Goal: Task Accomplishment & Management: Manage account settings

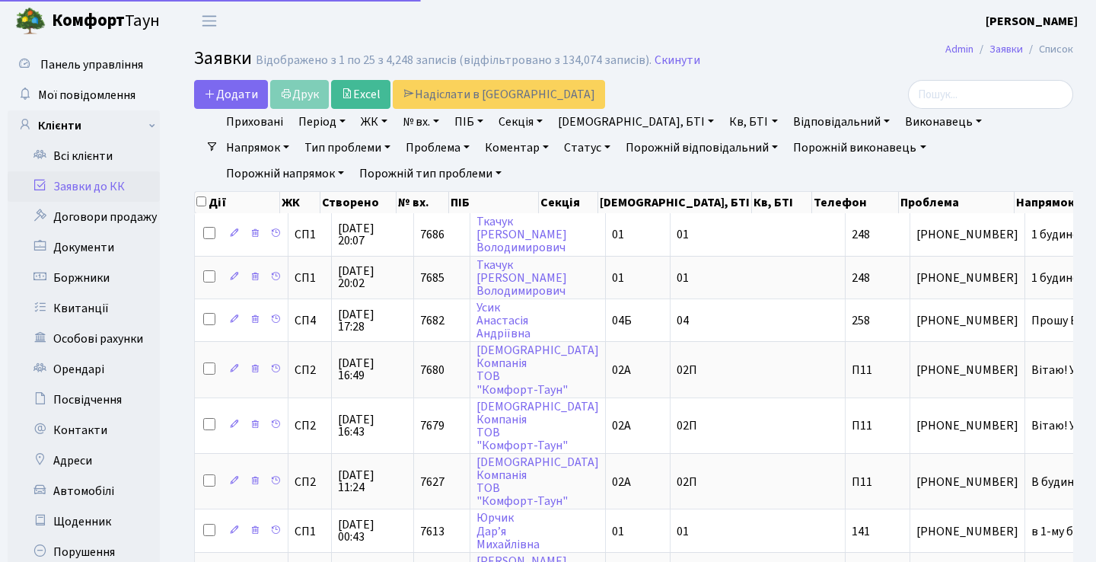
select select "25"
click at [120, 186] on link "Заявки до КК" at bounding box center [84, 186] width 152 height 30
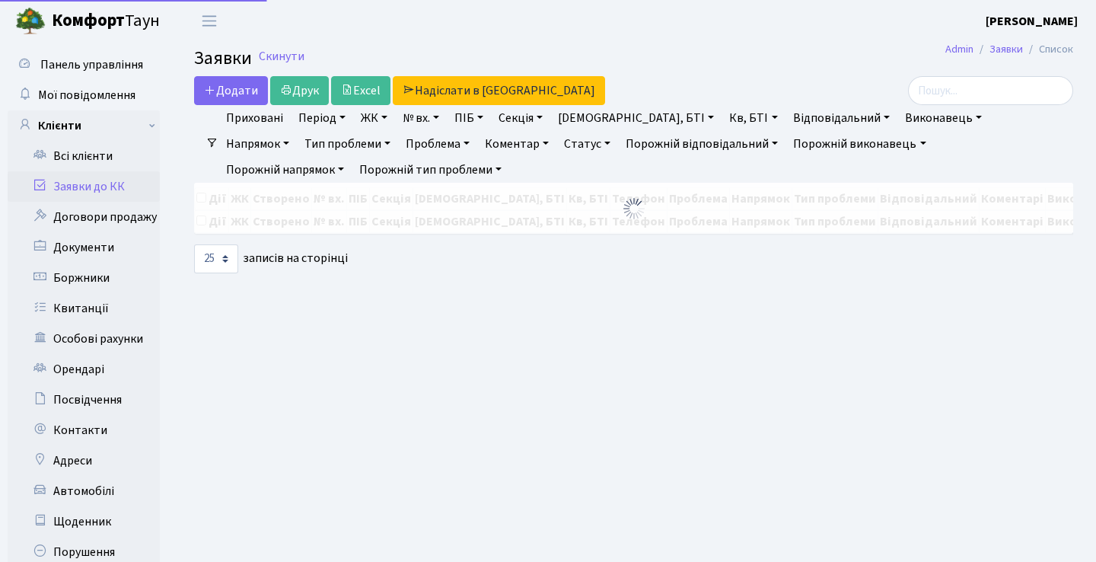
select select "25"
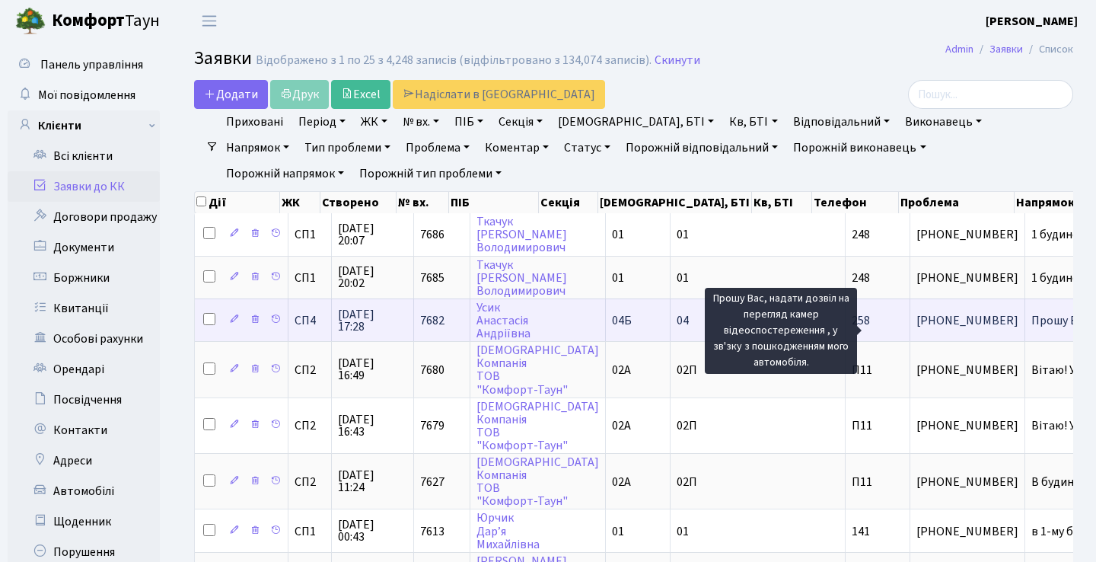
click at [1031, 329] on span "Прошу Вас, нада[...]" at bounding box center [1083, 320] width 104 height 17
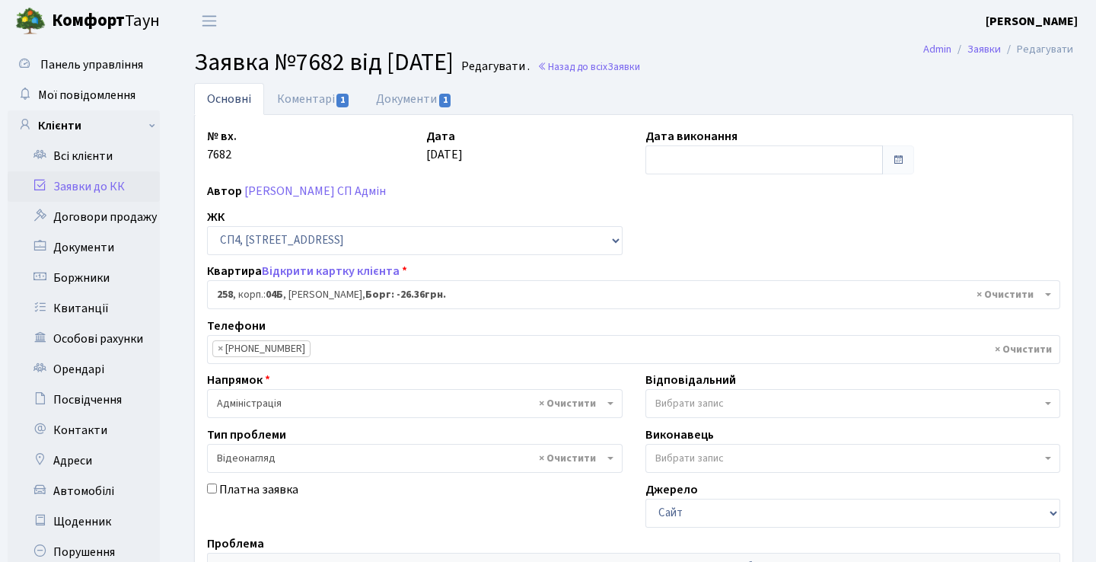
select select "21286"
select select "45"
click at [323, 100] on link "Коментарі 1" at bounding box center [313, 98] width 99 height 31
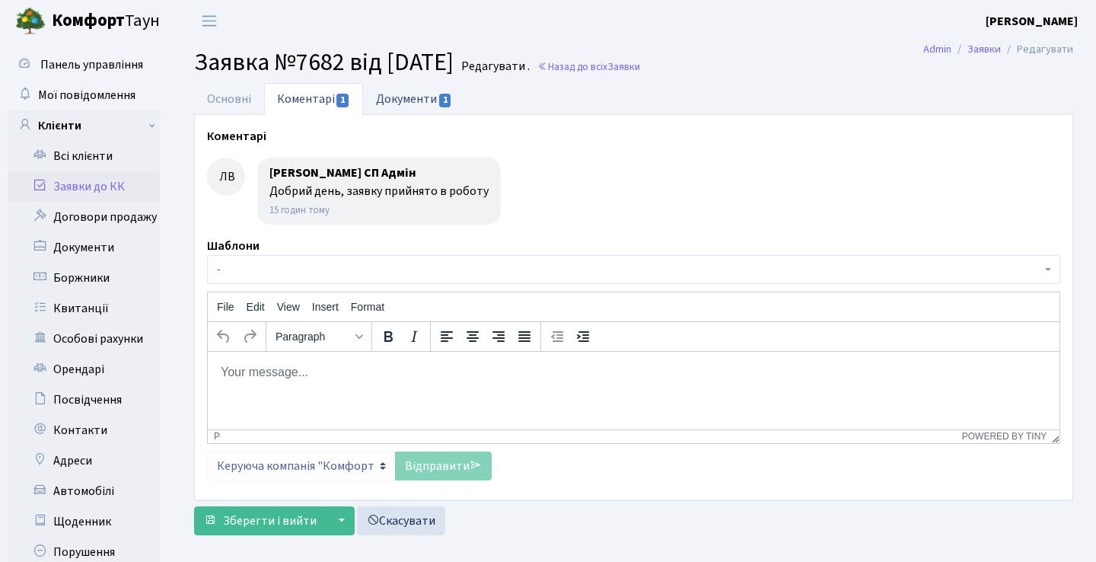
click at [420, 101] on link "Документи 1" at bounding box center [414, 98] width 102 height 31
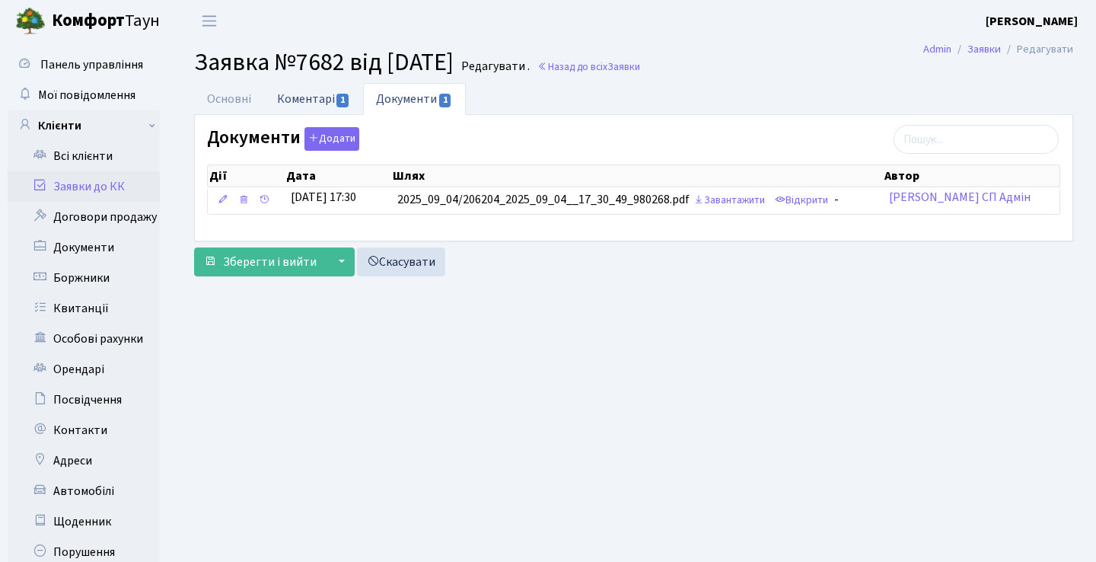
click at [330, 94] on link "Коментарі 1" at bounding box center [313, 98] width 99 height 31
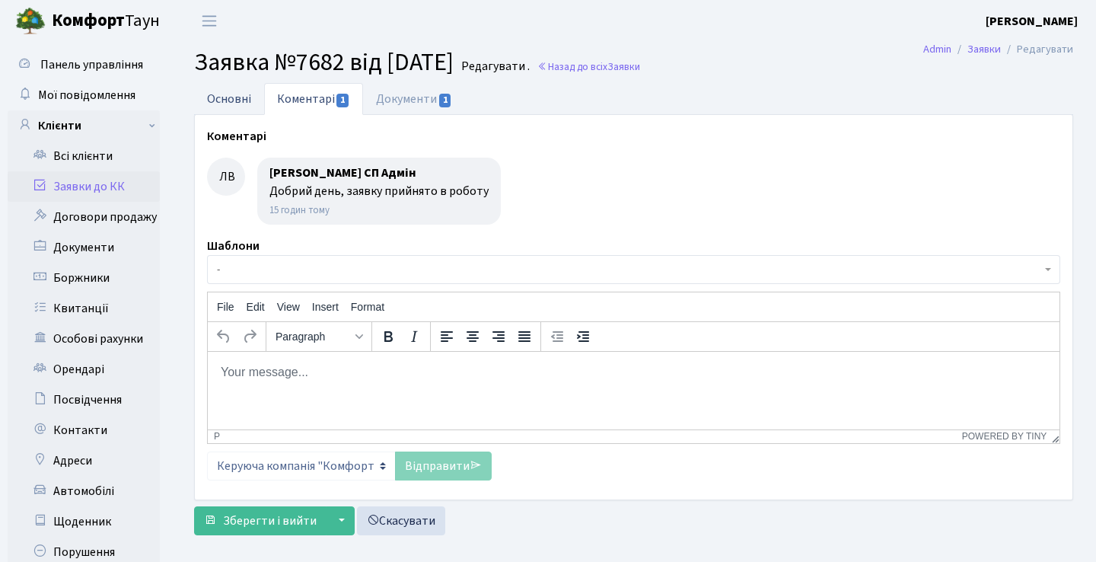
click at [244, 94] on link "Основні" at bounding box center [229, 98] width 70 height 31
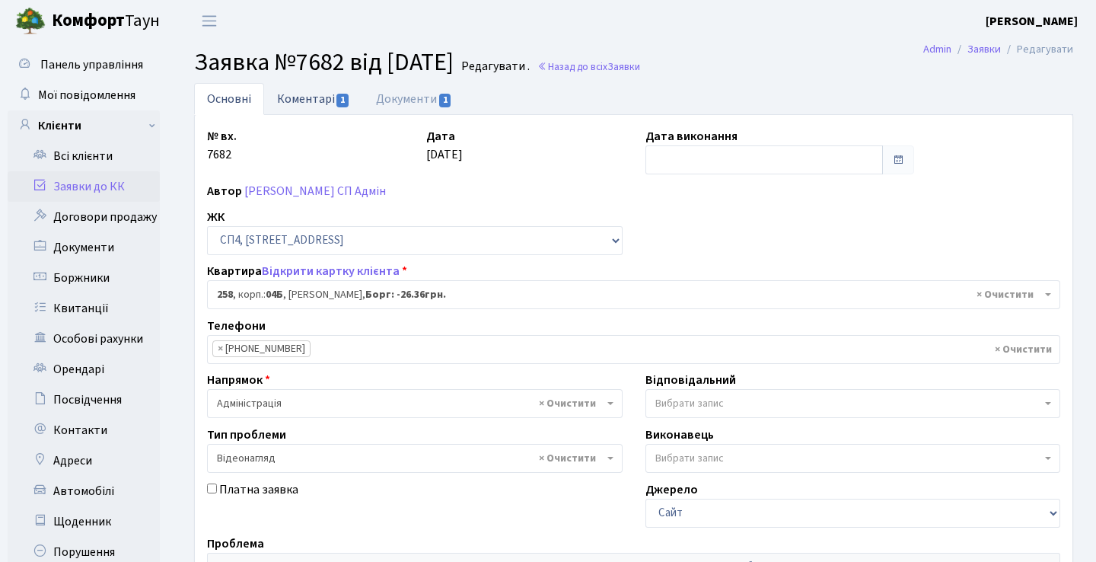
click at [298, 97] on link "Коментарі 1" at bounding box center [313, 98] width 99 height 31
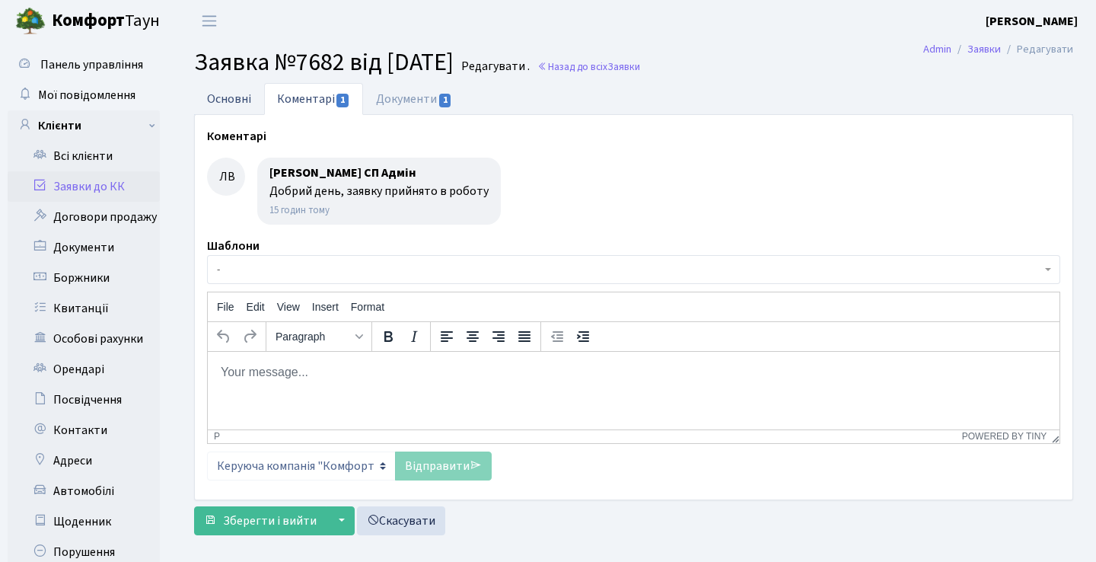
click at [242, 97] on link "Основні" at bounding box center [229, 98] width 70 height 31
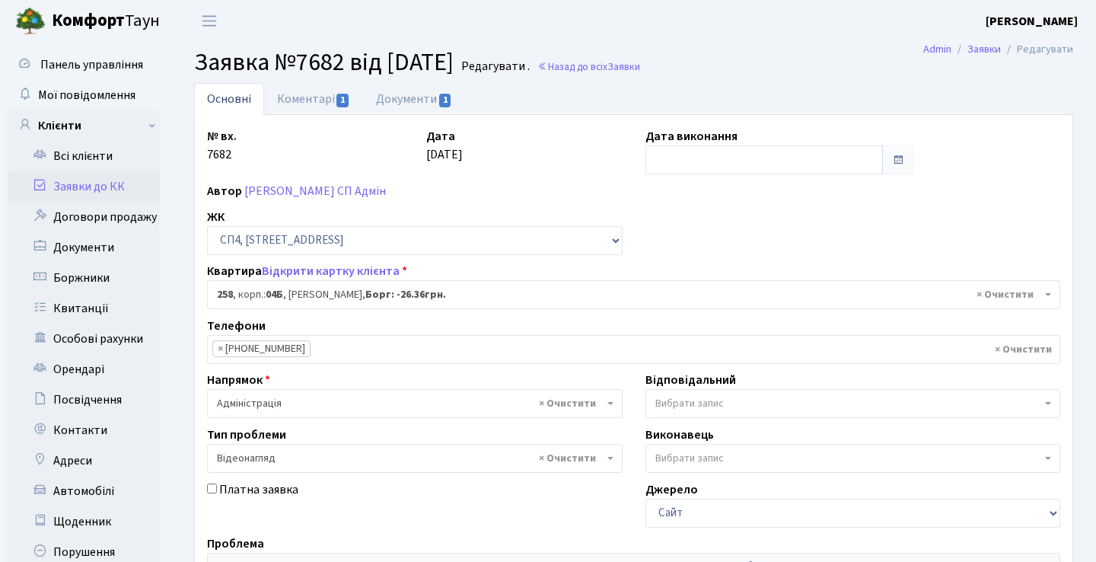
click at [125, 187] on link "Заявки до КК" at bounding box center [84, 186] width 152 height 30
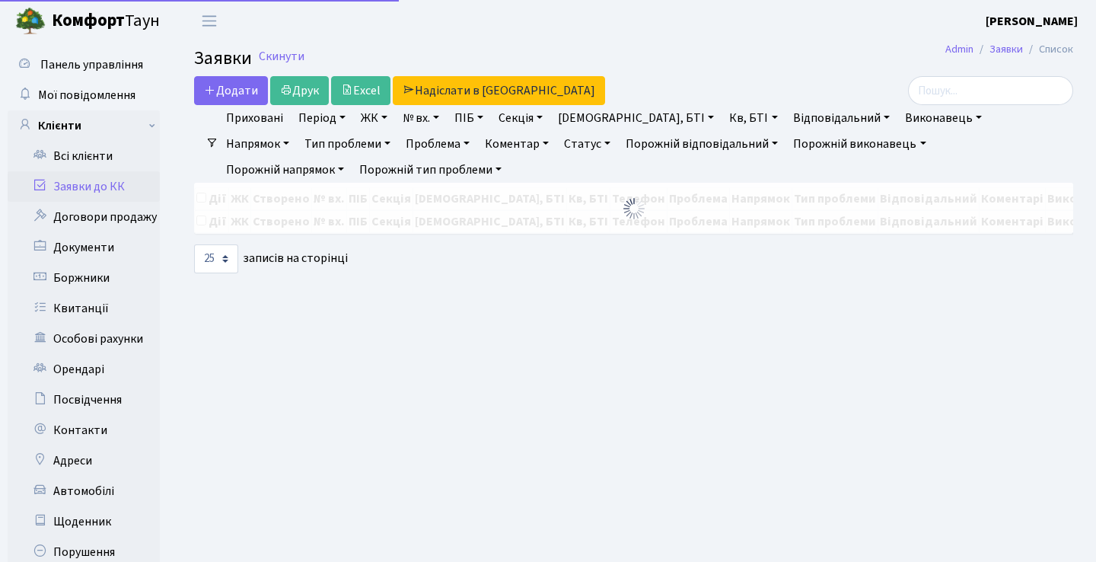
select select "25"
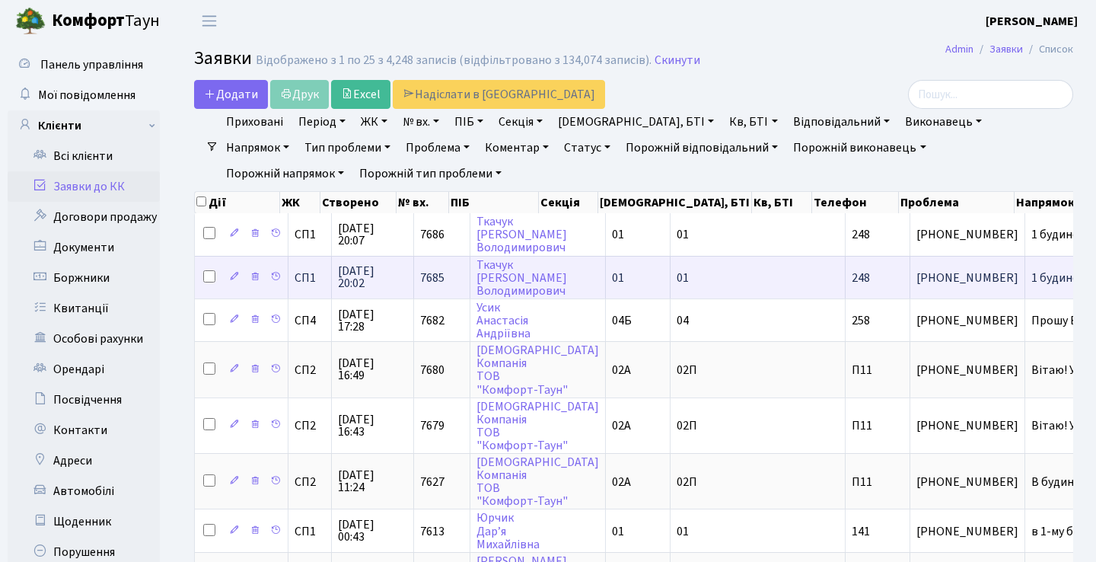
scroll to position [2, 0]
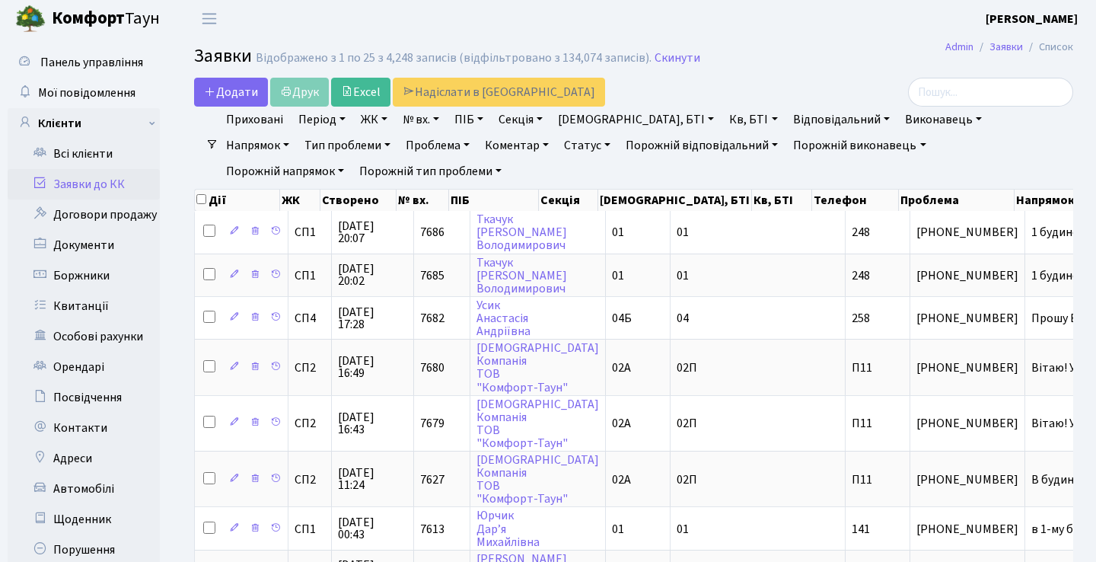
click at [336, 127] on link "Період" at bounding box center [321, 120] width 59 height 26
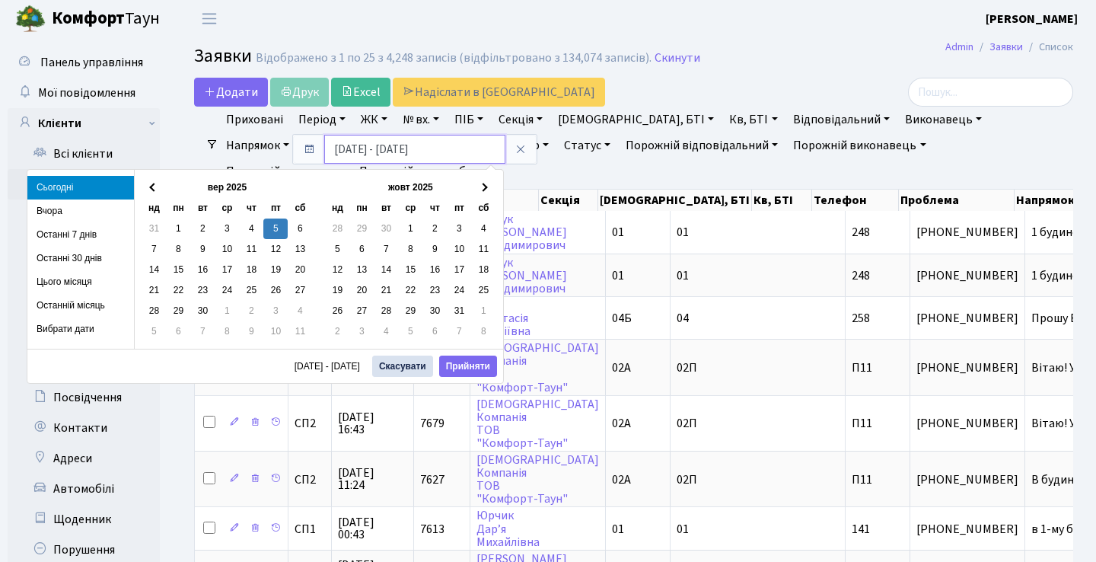
drag, startPoint x: 384, startPoint y: 147, endPoint x: 311, endPoint y: 142, distance: 73.2
click at [316, 147] on div "[DATE] - [DATE]" at bounding box center [415, 149] width 244 height 29
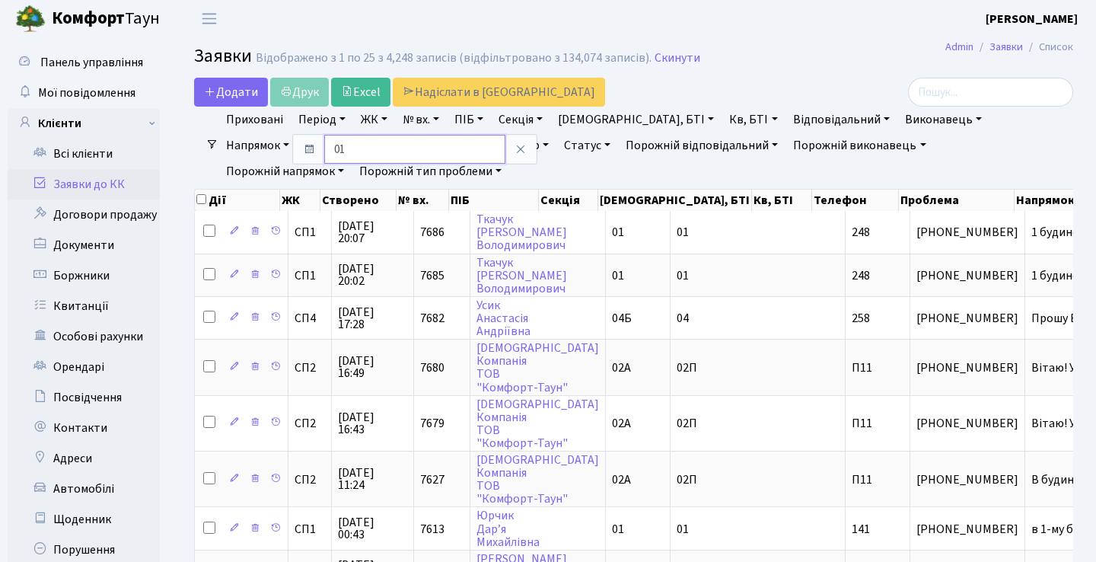
type input "0"
click at [384, 145] on input "01.09.2025 - 01.09.2025" at bounding box center [414, 149] width 181 height 29
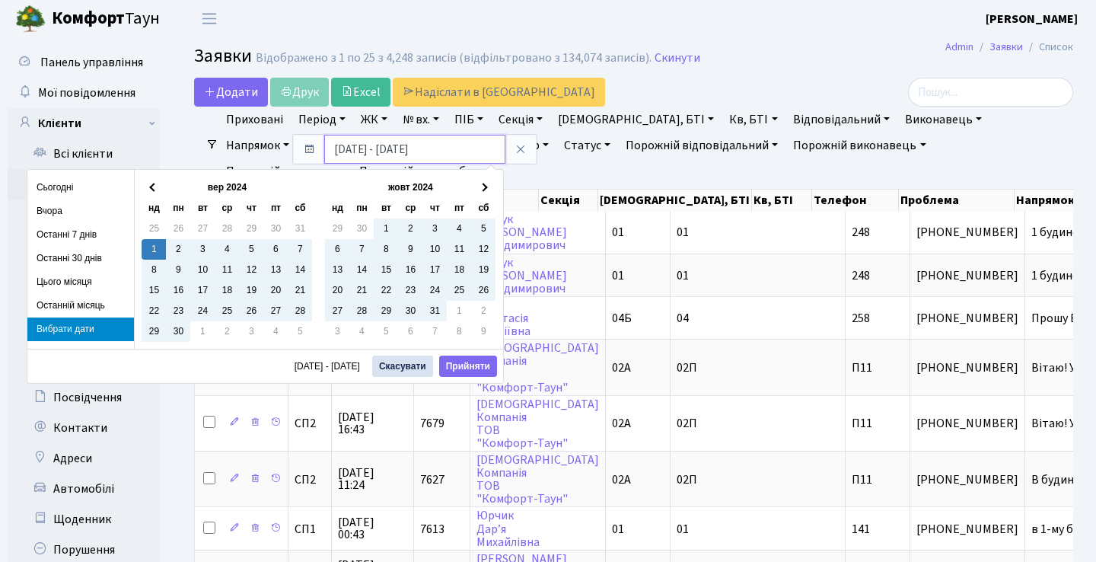
click at [467, 151] on input "01.09.2024 - 01.09.2025" at bounding box center [414, 149] width 181 height 29
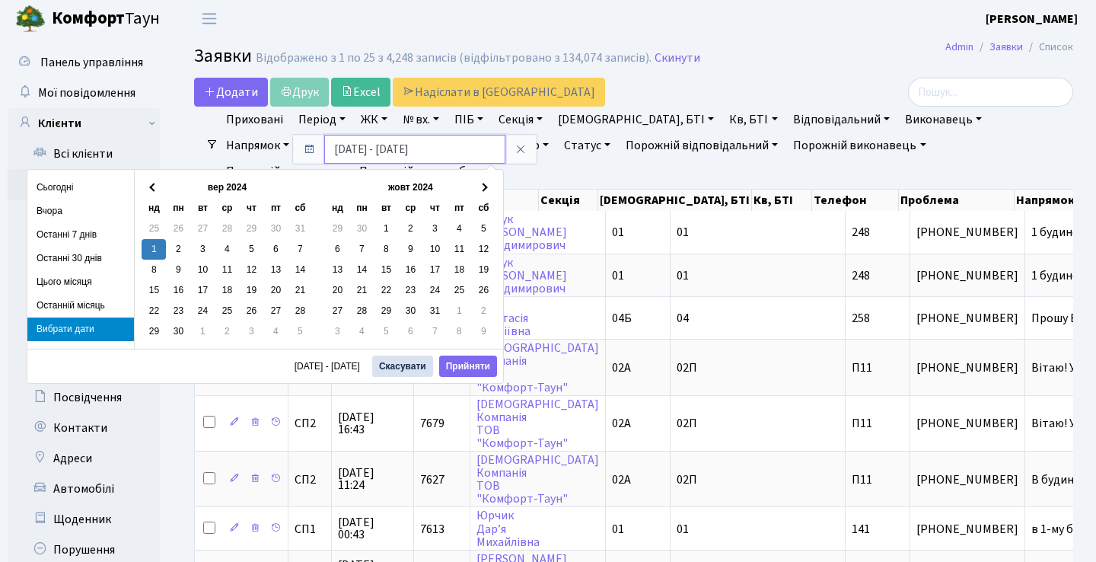
type input "01.09.2024 - 05.09.2025"
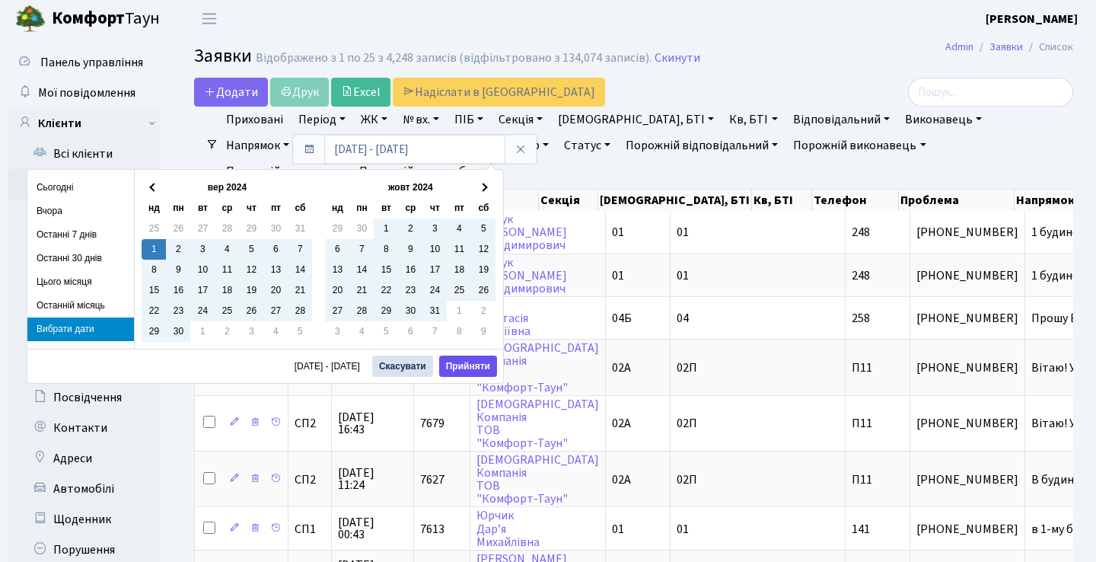
click at [478, 363] on button "Прийняти" at bounding box center [468, 365] width 58 height 21
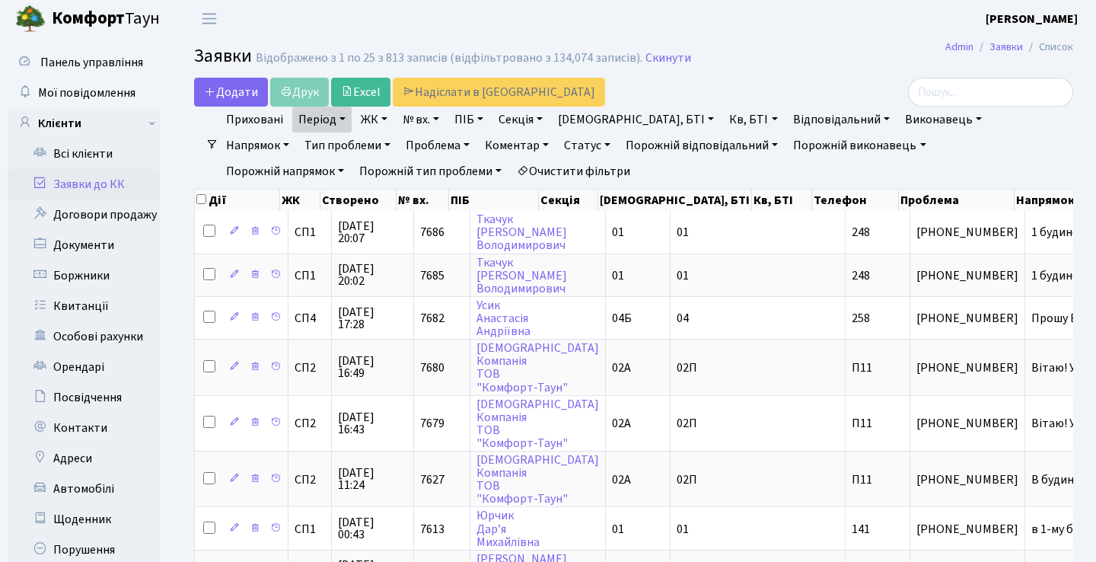
click at [558, 145] on link "Статус" at bounding box center [587, 145] width 59 height 26
click at [559, 234] on link "Не виконано" at bounding box center [619, 238] width 120 height 24
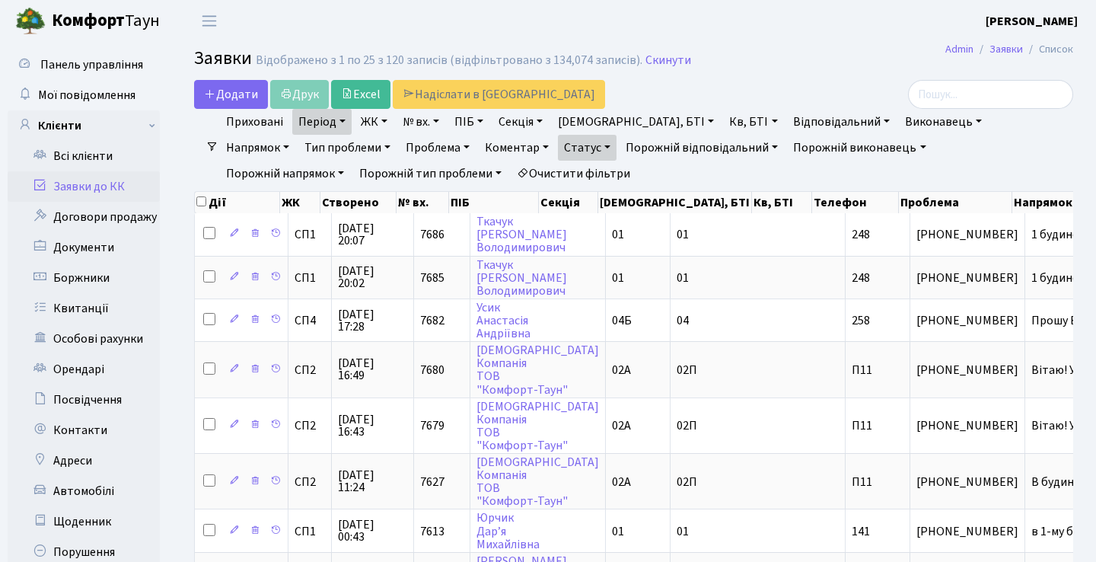
click at [558, 146] on link "Статус" at bounding box center [587, 148] width 59 height 26
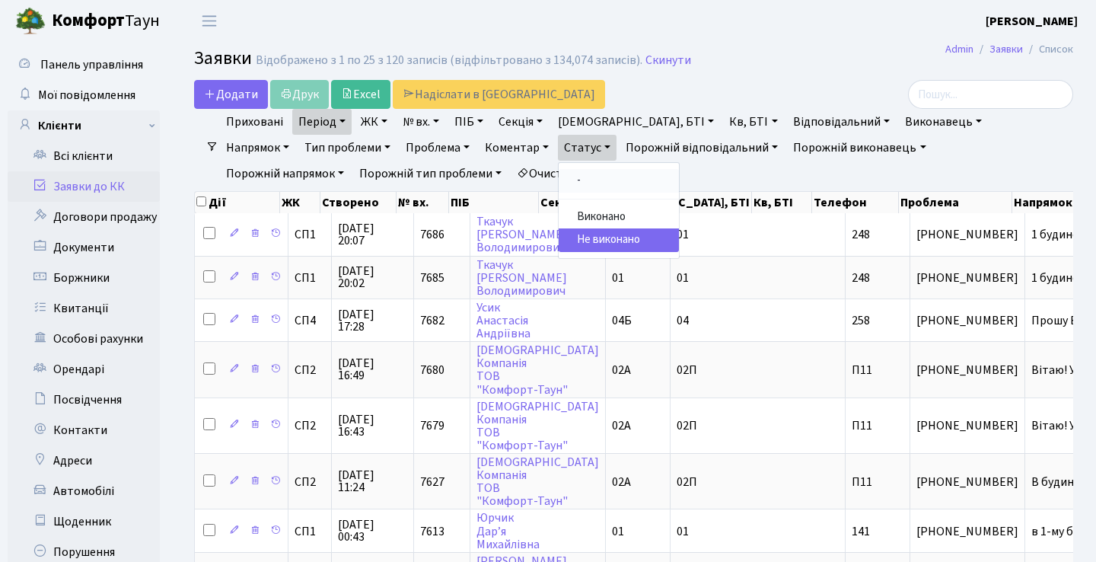
click at [559, 177] on link "-" at bounding box center [619, 181] width 120 height 24
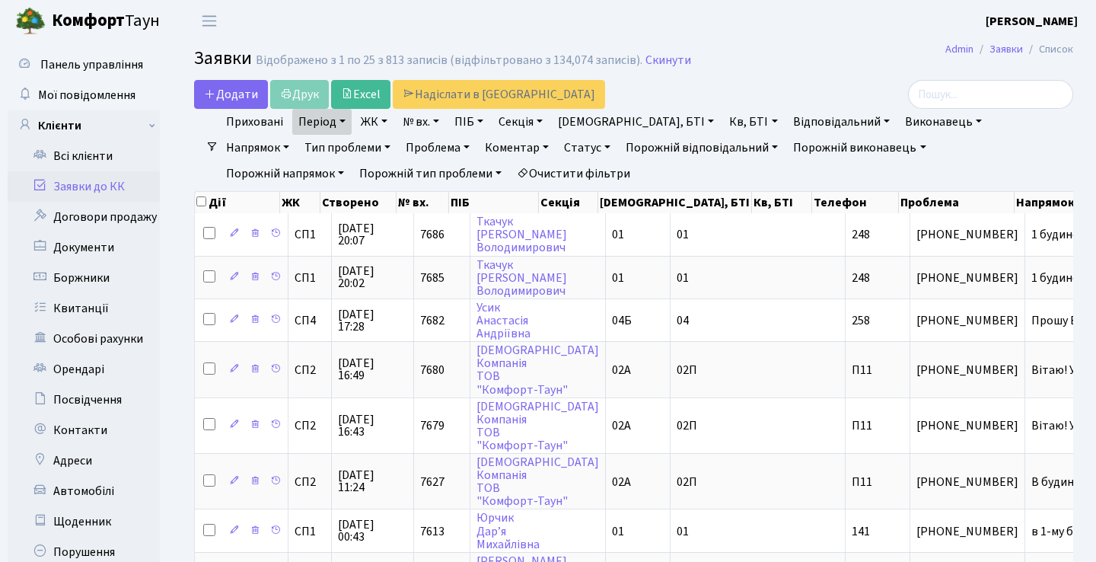
click at [345, 128] on link "Період" at bounding box center [321, 122] width 59 height 26
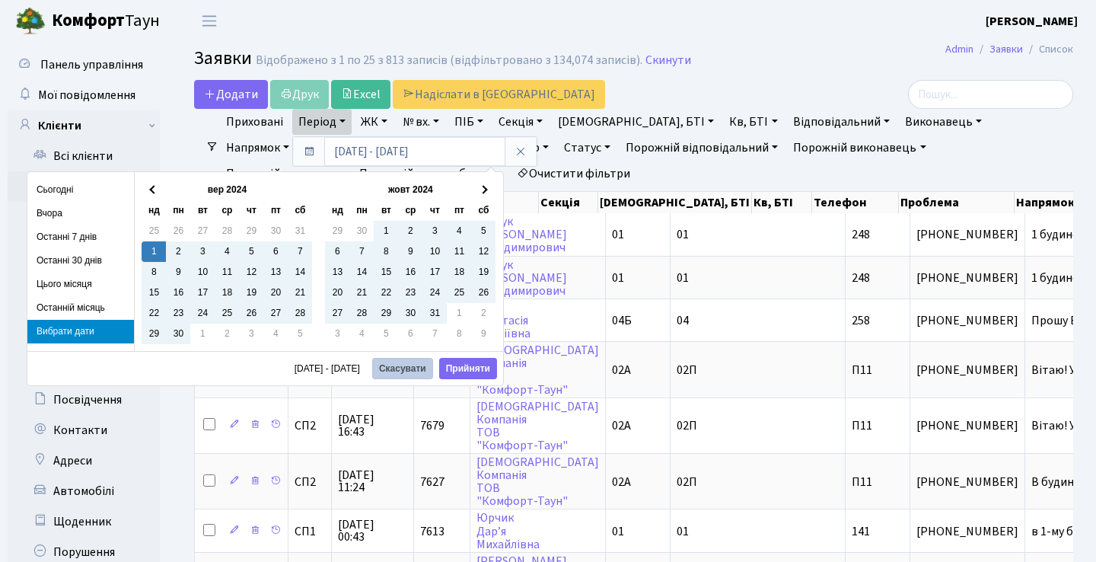
click at [426, 368] on button "Скасувати" at bounding box center [402, 368] width 61 height 21
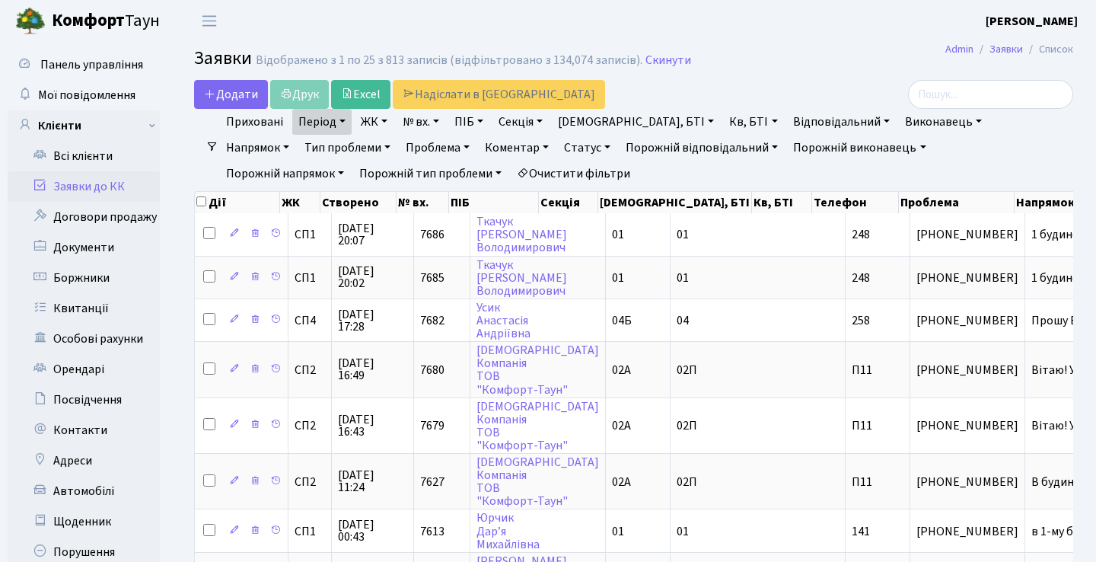
click at [346, 122] on link "Період" at bounding box center [321, 122] width 59 height 26
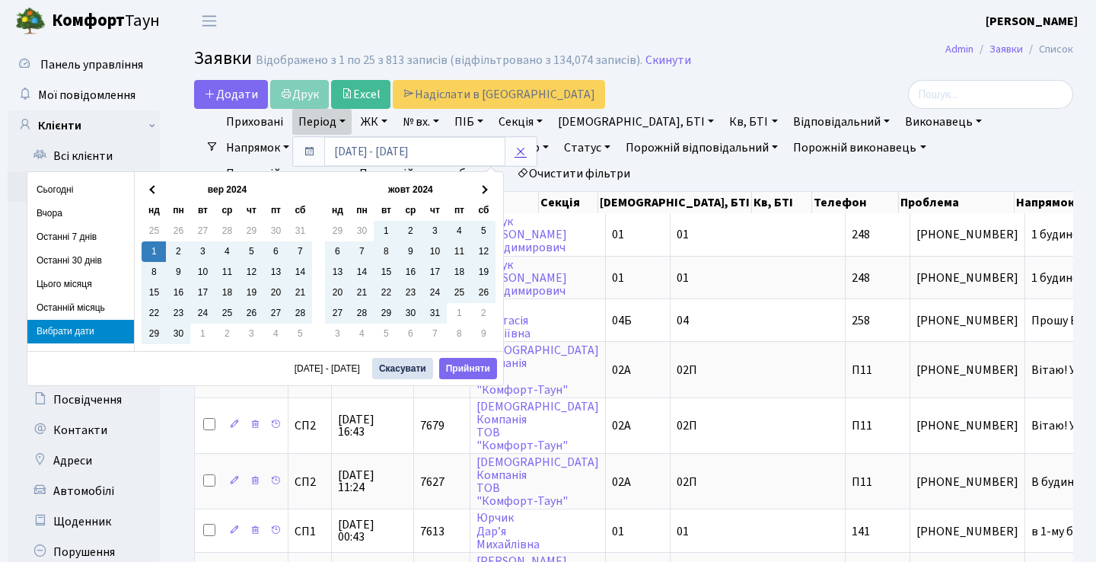
click at [531, 155] on link at bounding box center [521, 151] width 32 height 29
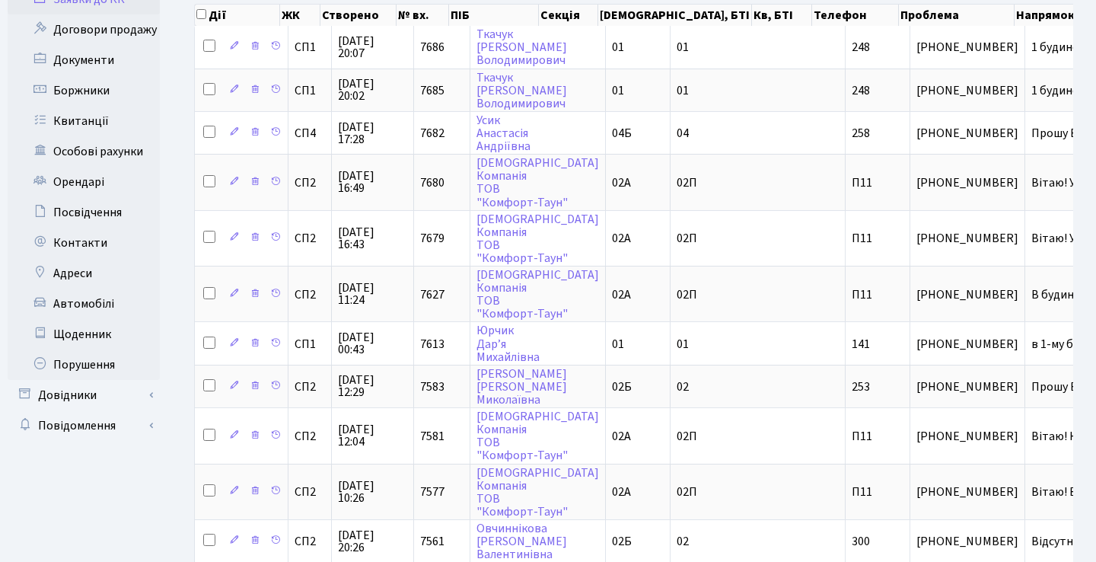
scroll to position [189, 0]
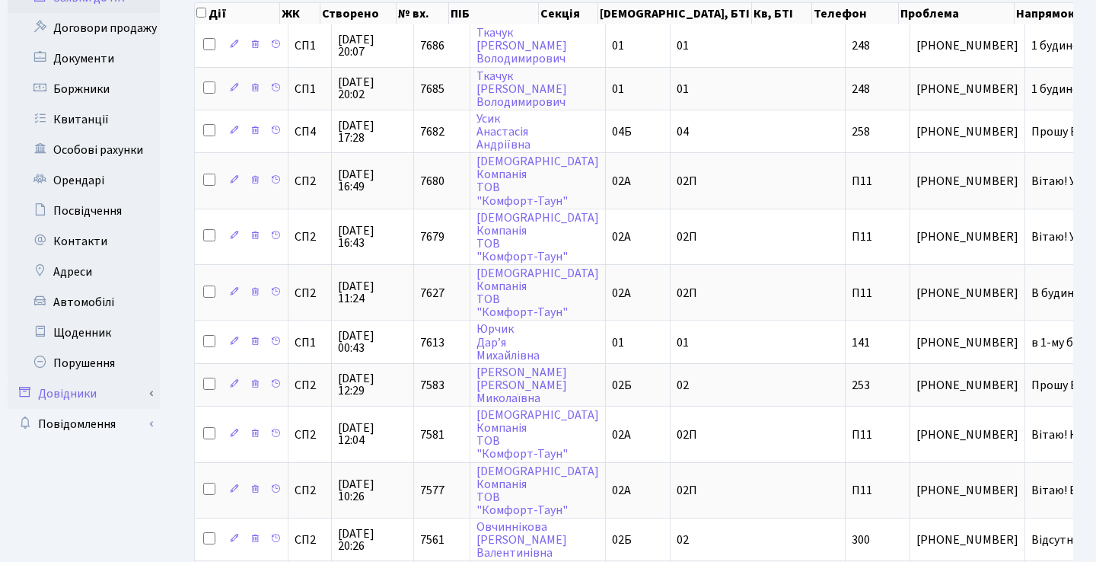
click at [140, 404] on link "Довідники" at bounding box center [84, 393] width 152 height 30
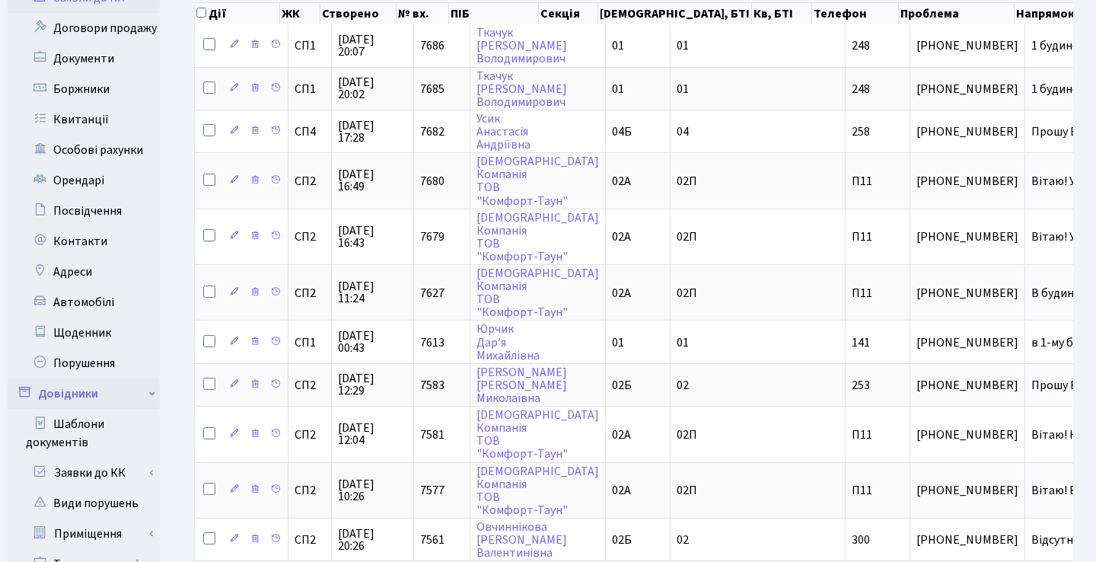
click at [140, 404] on link "Довідники" at bounding box center [84, 393] width 152 height 30
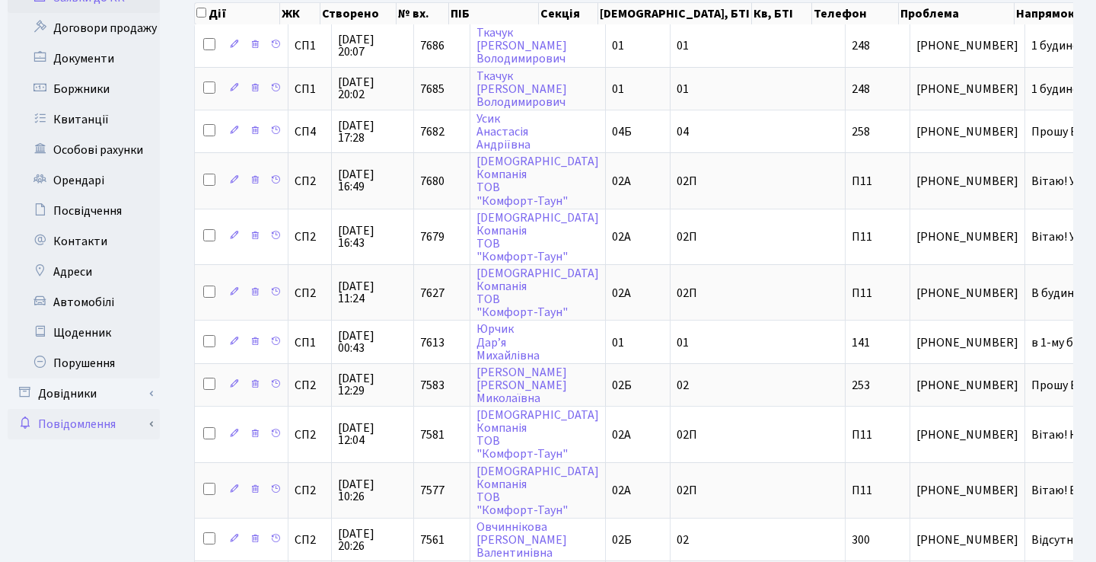
click at [146, 420] on link "Повідомлення" at bounding box center [84, 424] width 152 height 30
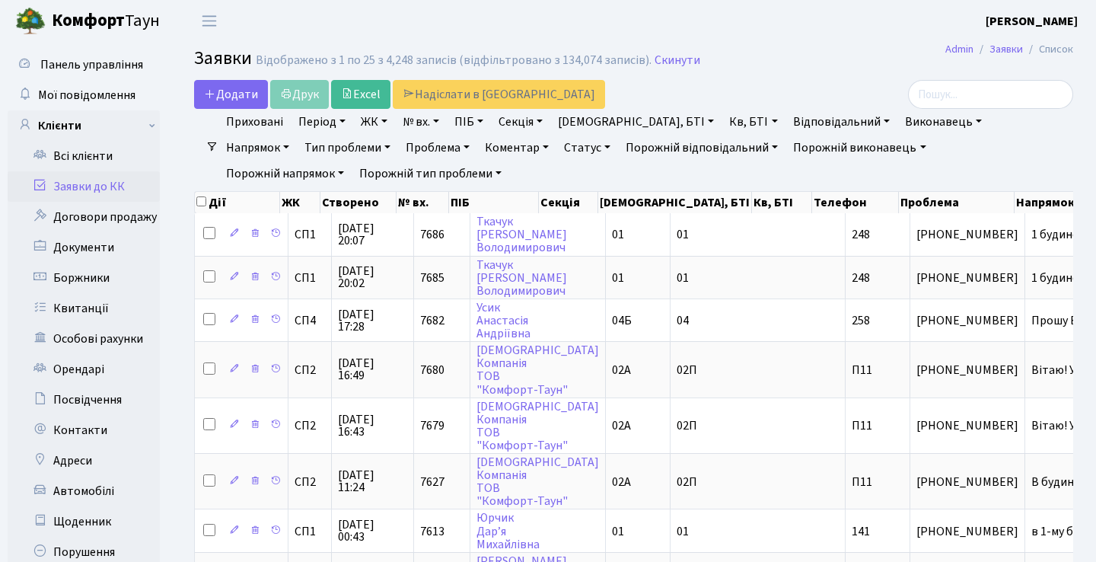
scroll to position [0, 0]
click at [135, 58] on span "Панель управління" at bounding box center [91, 64] width 103 height 17
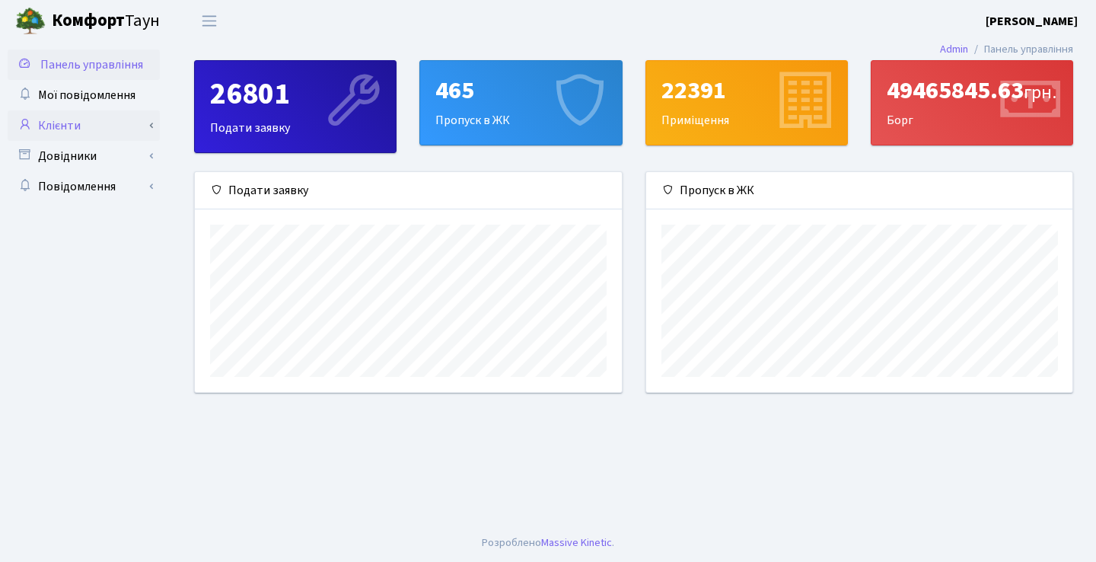
click at [109, 122] on link "Клієнти" at bounding box center [84, 125] width 152 height 30
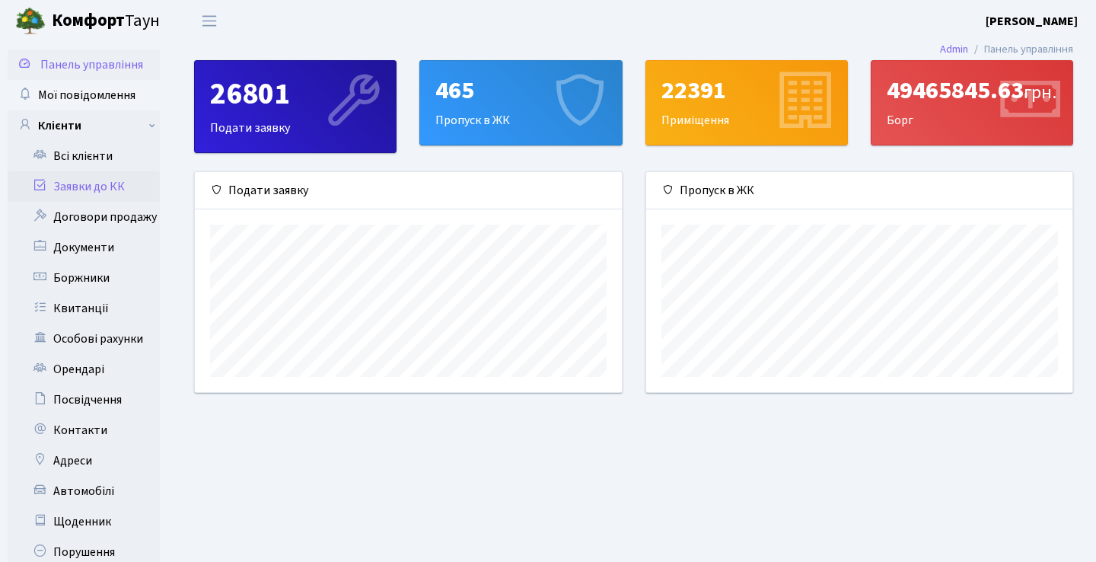
click at [100, 191] on link "Заявки до КК" at bounding box center [84, 186] width 152 height 30
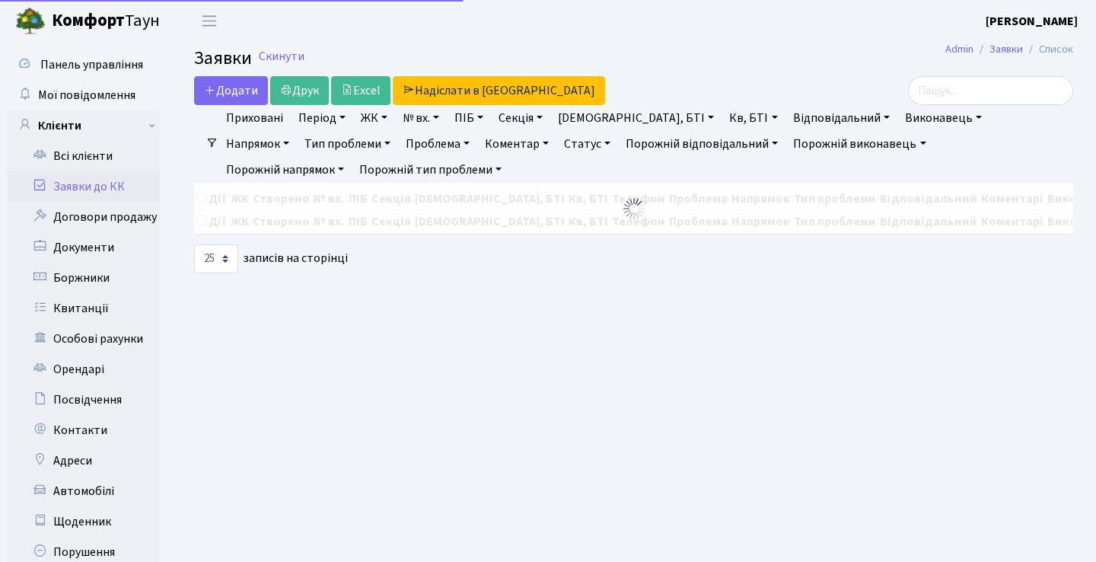
select select "25"
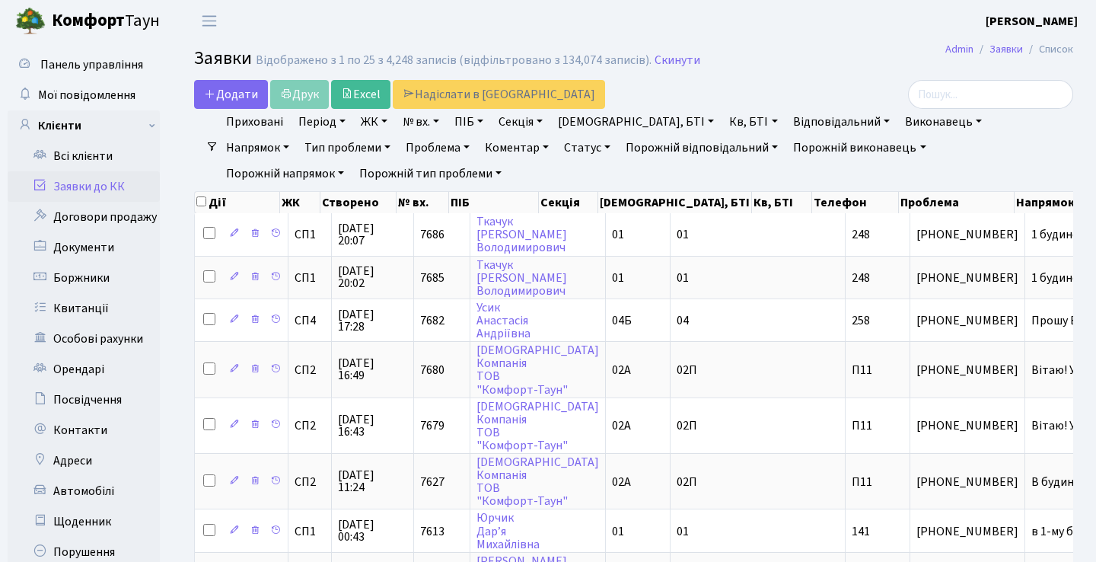
click at [793, 65] on h2 "Заявки Відображено з 1 по 25 з 4,248 записів (відфільтровано з 134,074 записів)…" at bounding box center [633, 61] width 879 height 26
drag, startPoint x: 1095, startPoint y: 145, endPoint x: 633, endPoint y: -59, distance: 504.8
click at [672, 30] on header "[PERSON_NAME] Мій обліковий запис Вийти" at bounding box center [548, 21] width 1096 height 42
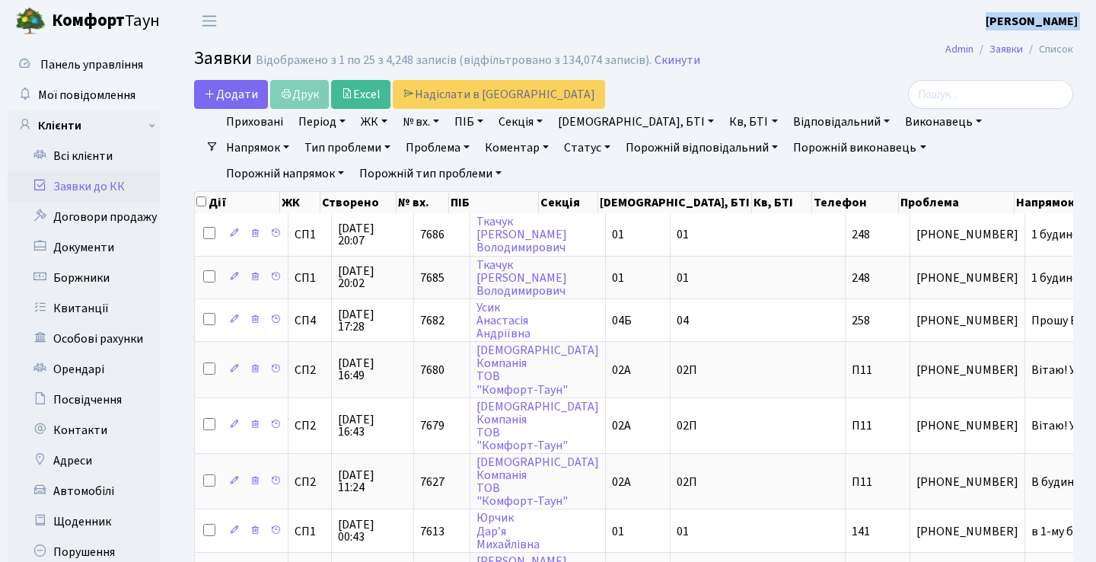
click at [685, 22] on header "[PERSON_NAME] Мій обліковий запис Вийти" at bounding box center [548, 21] width 1096 height 42
click at [831, 53] on h2 "Заявки Відображено з 1 по 25 з 4,248 записів (відфільтровано з 134,074 записів)…" at bounding box center [633, 61] width 879 height 26
